Goal: Find contact information: Obtain details needed to contact an individual or organization

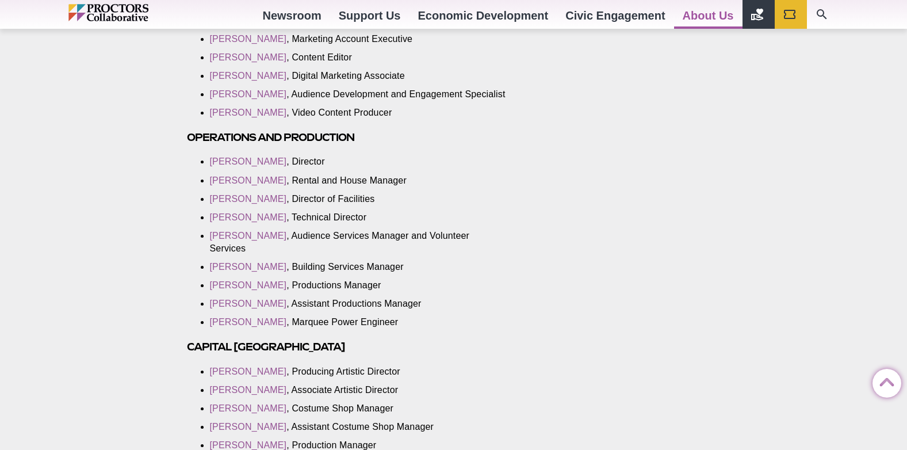
scroll to position [1669, 0]
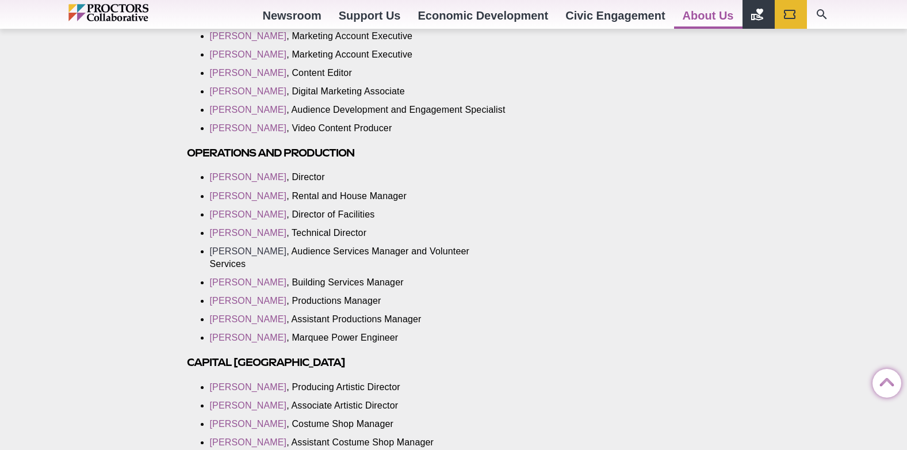
click at [237, 251] on link "[PERSON_NAME]" at bounding box center [248, 251] width 77 height 10
click at [246, 253] on link "[PERSON_NAME]" at bounding box center [248, 251] width 77 height 10
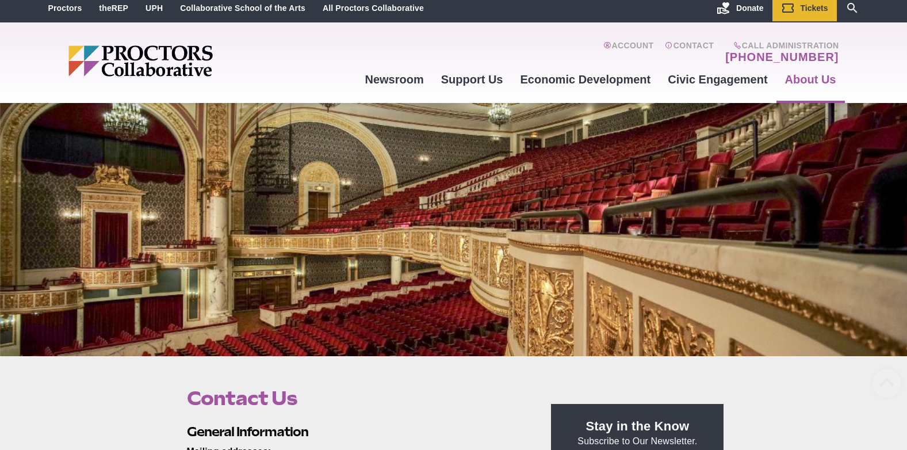
scroll to position [0, 0]
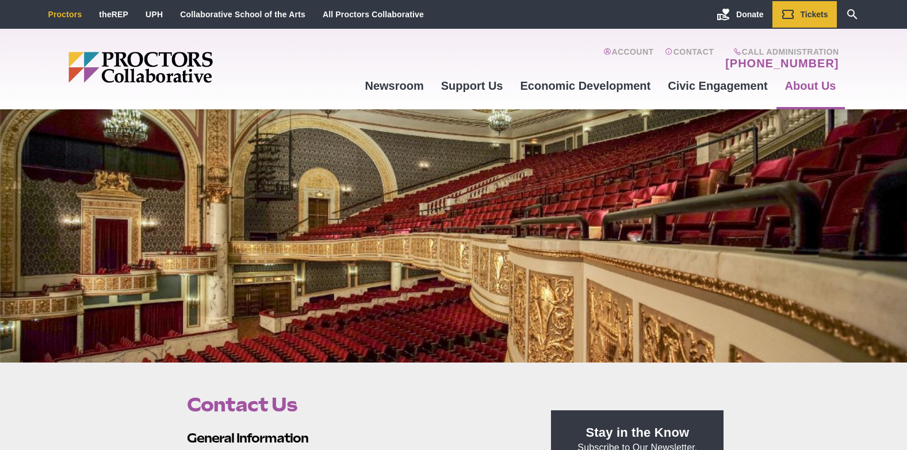
click at [51, 12] on link "Proctors" at bounding box center [65, 14] width 34 height 9
click at [45, 10] on li "Proctors" at bounding box center [65, 14] width 51 height 26
click at [64, 14] on link "Proctors" at bounding box center [65, 14] width 34 height 9
